Goal: Find contact information: Find contact information

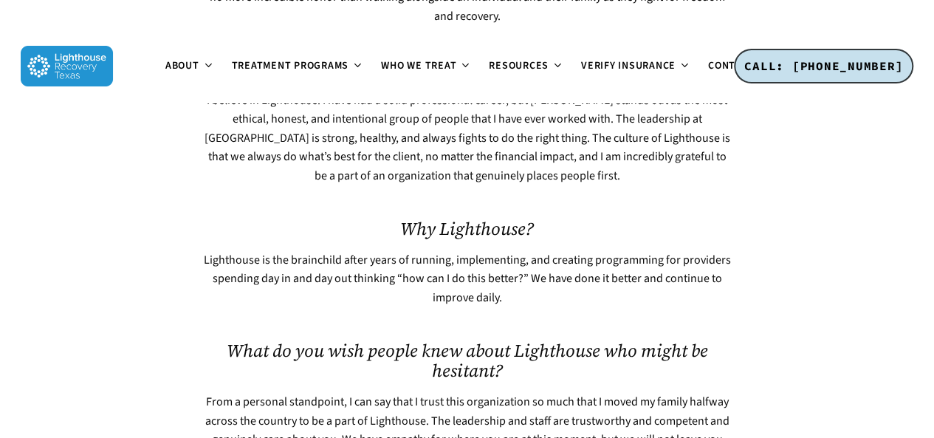
scroll to position [894, 0]
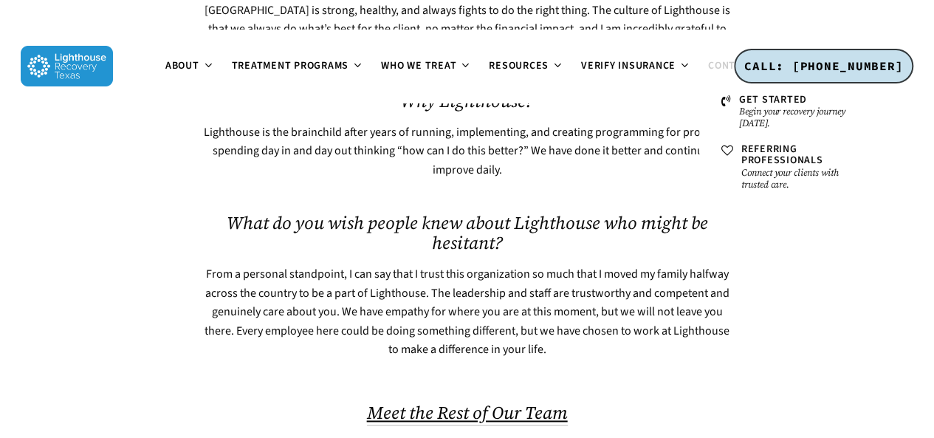
click at [714, 71] on span "Contact" at bounding box center [731, 65] width 46 height 15
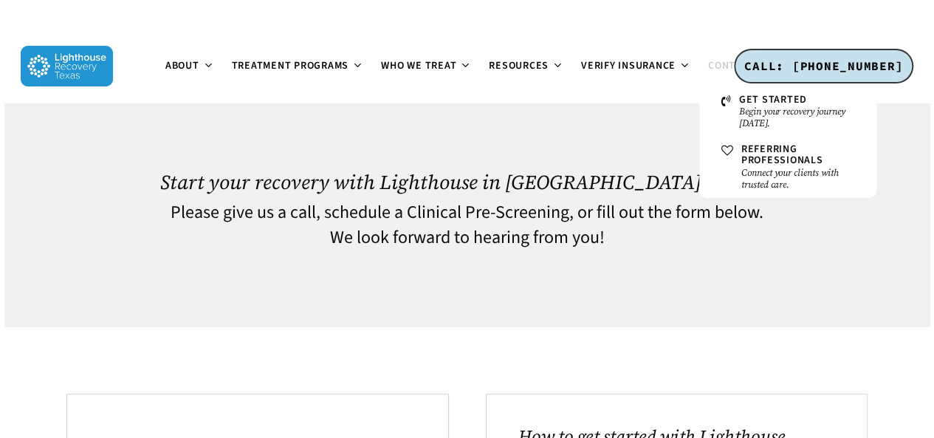
click at [714, 71] on span "Contact" at bounding box center [731, 65] width 46 height 15
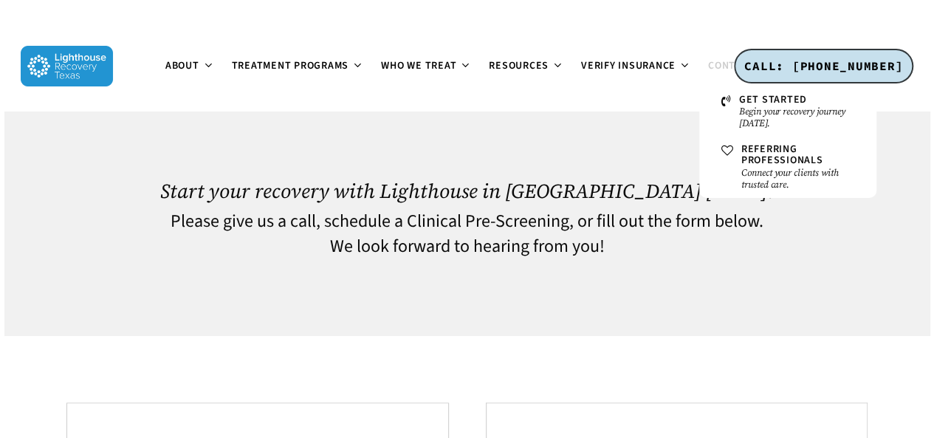
click at [714, 71] on span "Contact" at bounding box center [731, 65] width 46 height 15
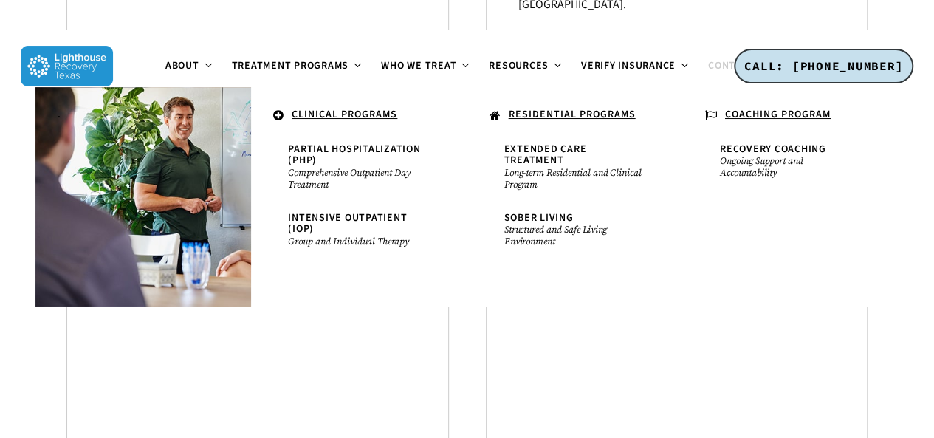
scroll to position [628, 0]
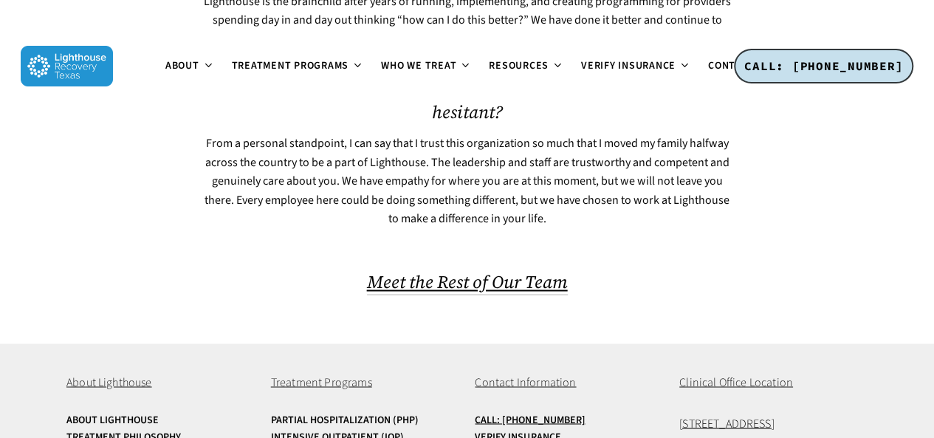
scroll to position [1113, 0]
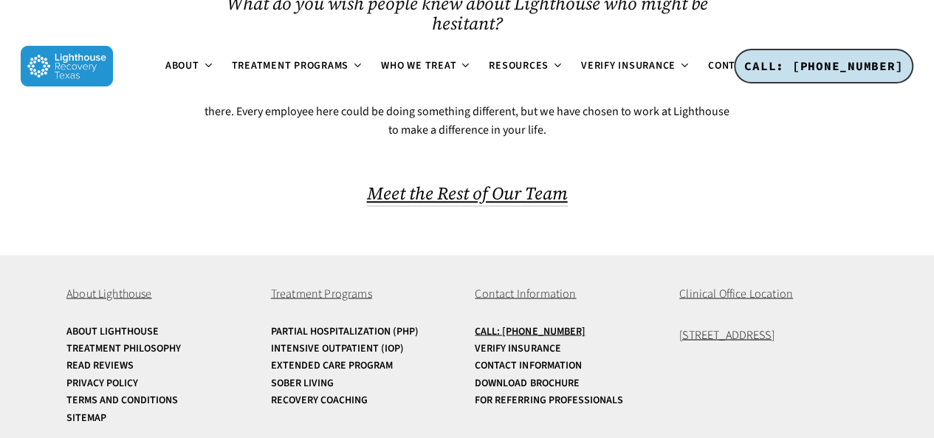
drag, startPoint x: 843, startPoint y: 386, endPoint x: 880, endPoint y: 454, distance: 78.0
click at [719, 198] on div at bounding box center [466, 204] width 801 height 42
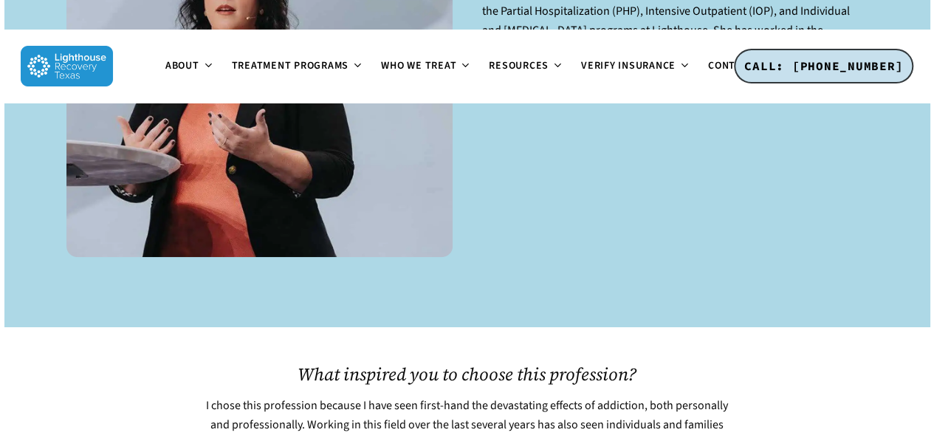
scroll to position [0, 0]
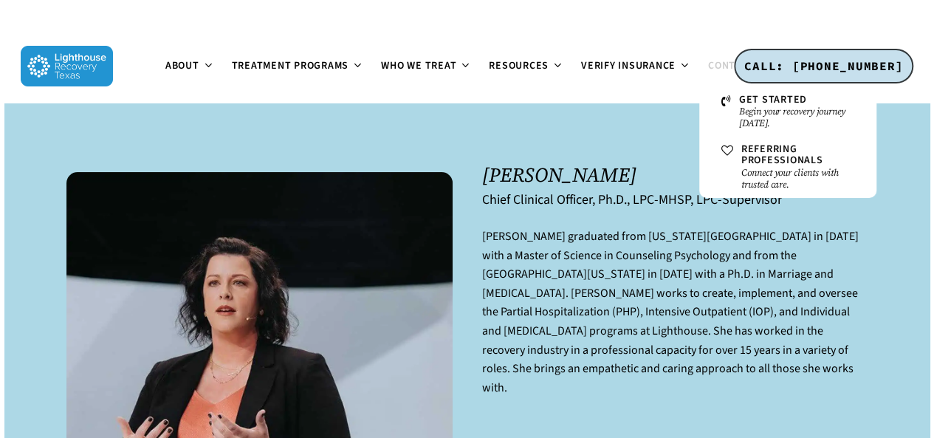
click at [722, 67] on span "Contact" at bounding box center [731, 65] width 46 height 15
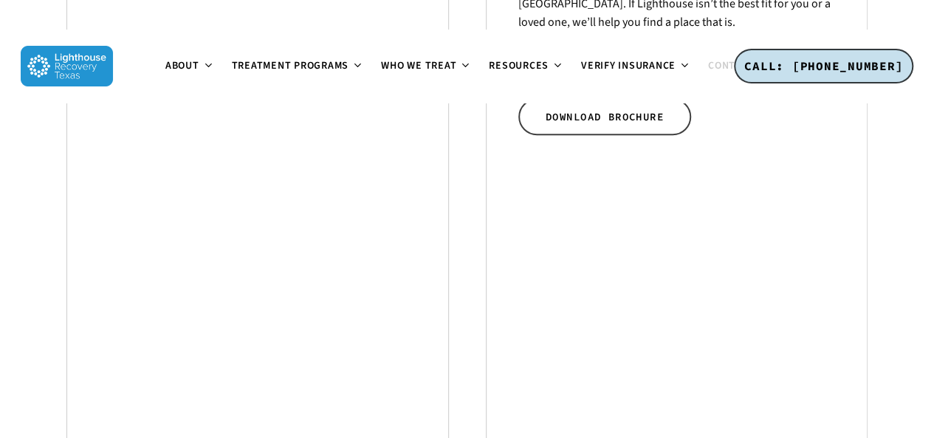
scroll to position [739, 0]
